Goal: Transaction & Acquisition: Purchase product/service

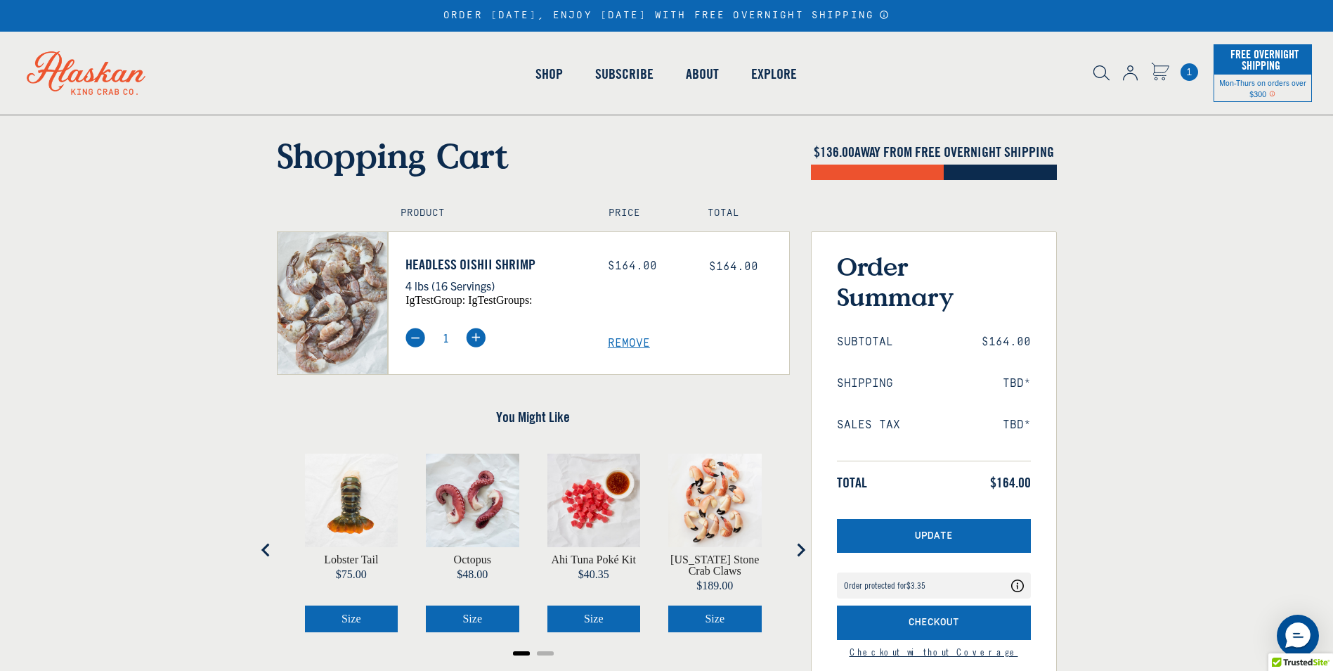
click at [627, 342] on span "Remove" at bounding box center [698, 343] width 181 height 13
click at [628, 344] on span "Remove" at bounding box center [698, 343] width 181 height 13
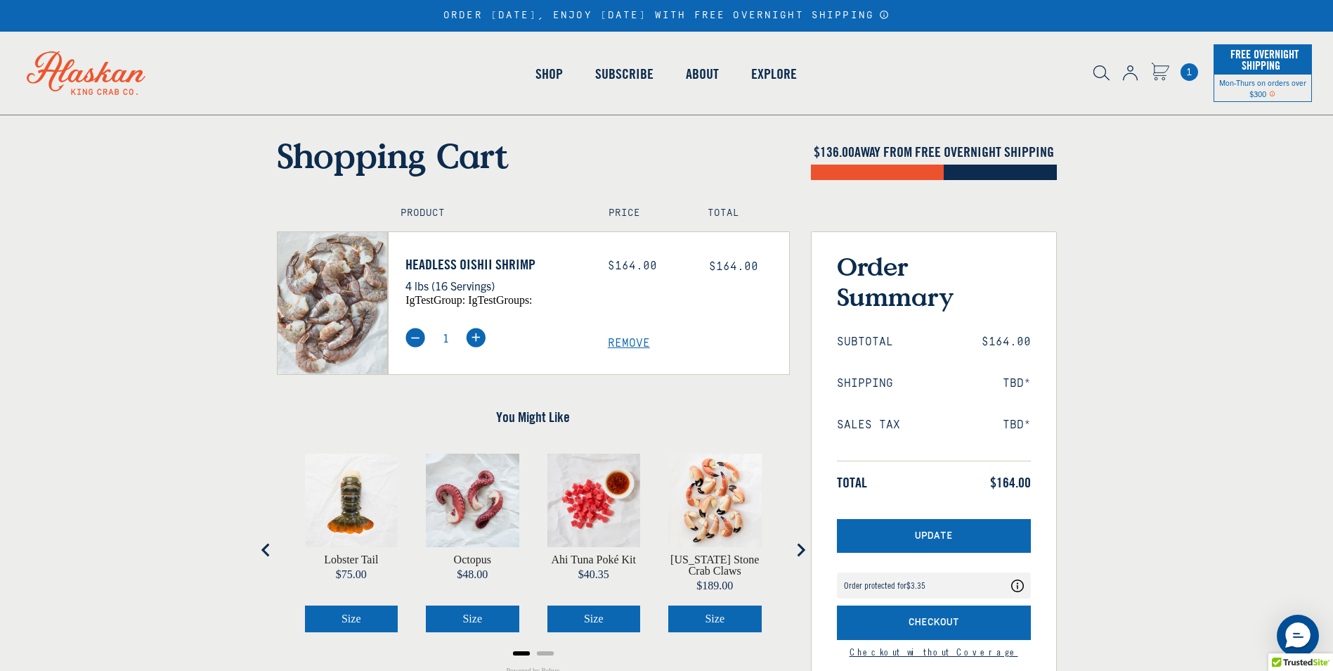
click at [799, 545] on icon "Next slide" at bounding box center [801, 549] width 8 height 13
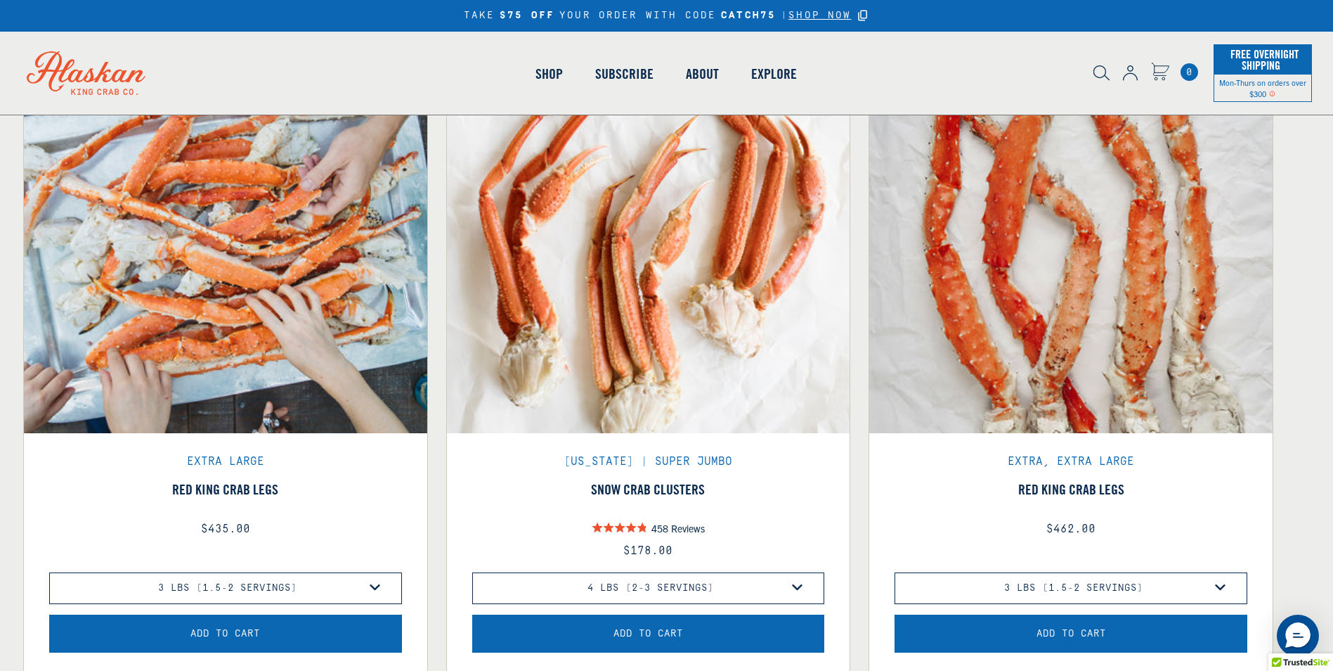
scroll to position [483, 0]
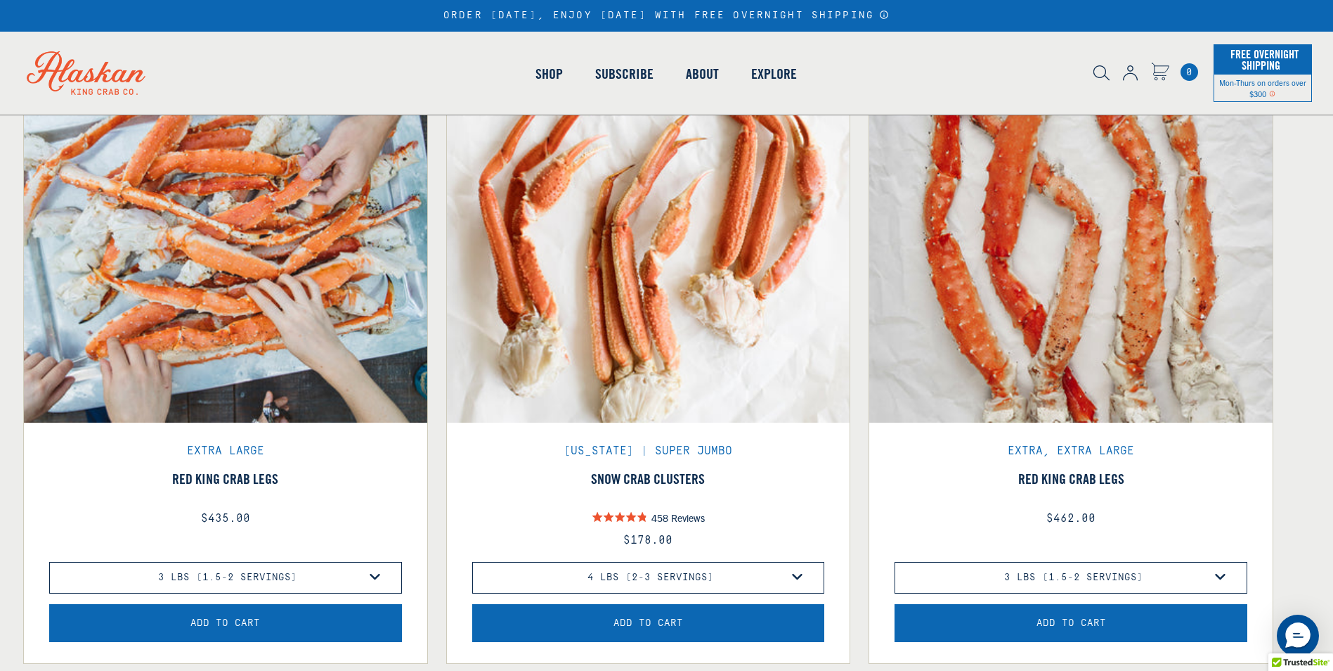
click at [1224, 575] on select "3 lbs (1.5-2 Servings) 4 lbs (2-3.5 Servings) 6 lbs (3-5 Servings) 10 lbs (5-8 …" at bounding box center [1071, 578] width 353 height 32
select select "40826730905679"
click at [895, 562] on select "3 lbs (1.5-2 Servings) 4 lbs (2-3.5 Servings) 6 lbs (3-5 Servings) 10 lbs (5-8 …" at bounding box center [1071, 578] width 353 height 32
